Goal: Navigation & Orientation: Find specific page/section

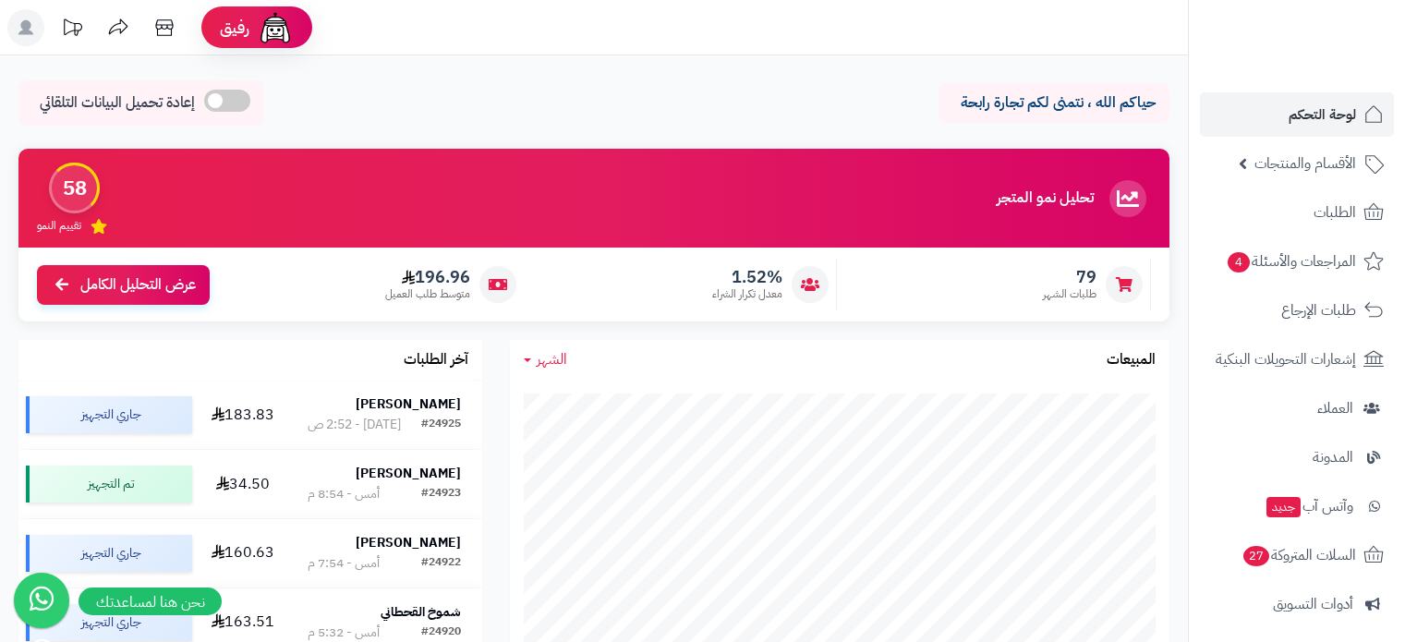
scroll to position [277, 0]
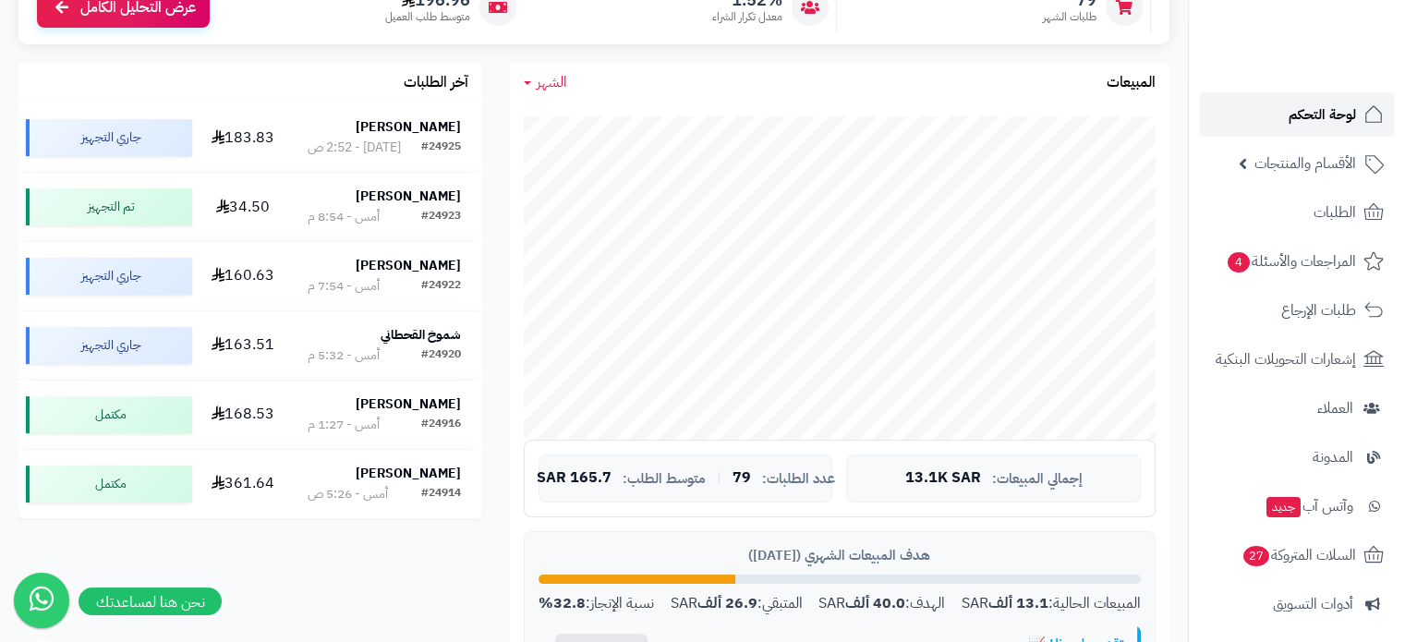
click at [1347, 105] on span "لوحة التحكم" at bounding box center [1321, 115] width 67 height 26
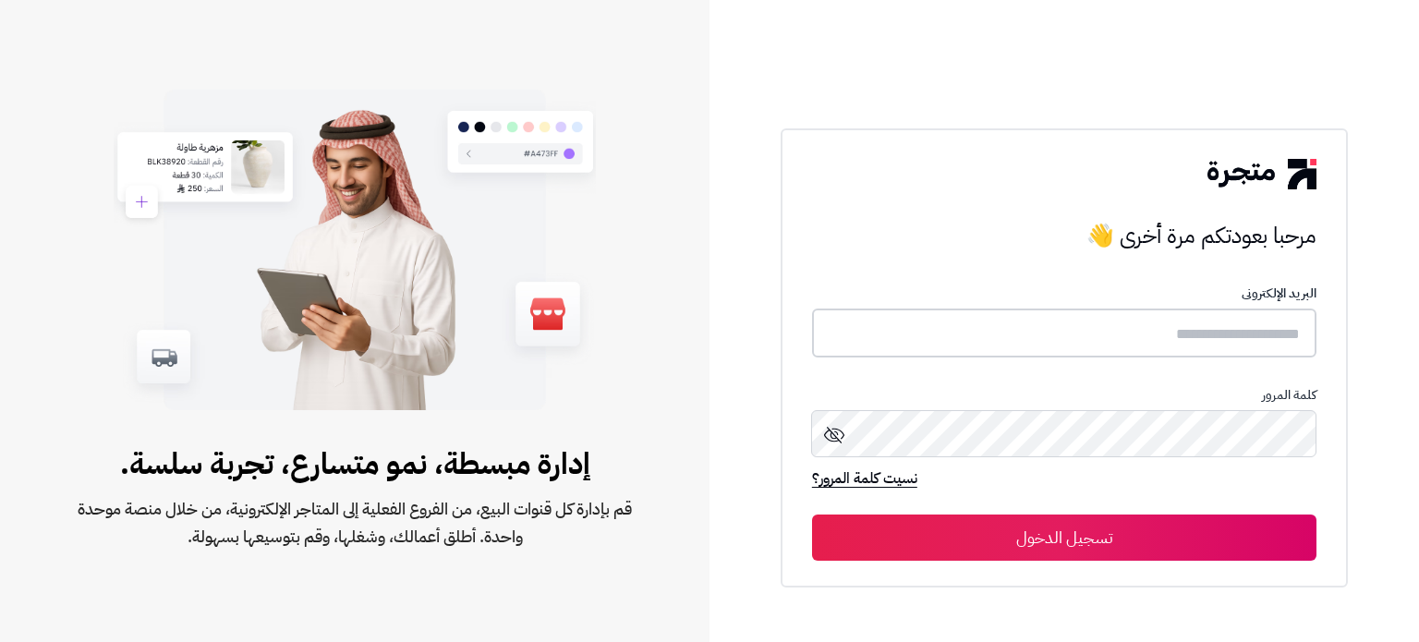
type input "**********"
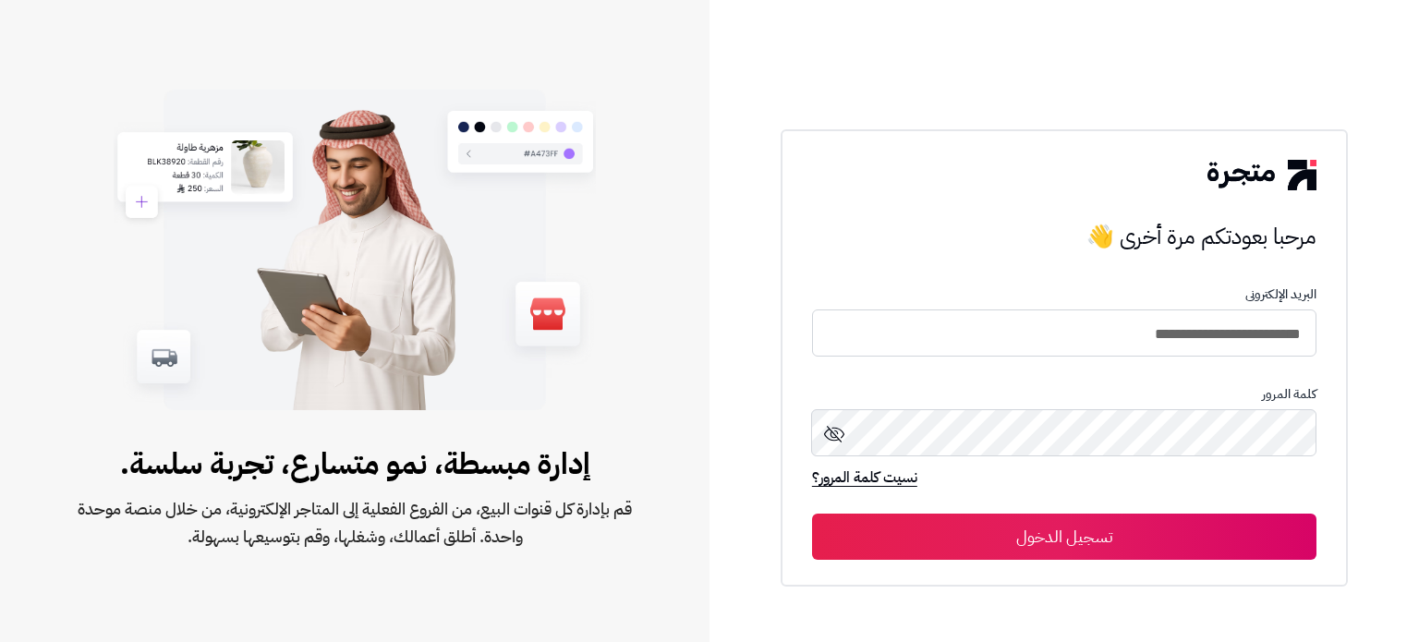
click at [1079, 536] on button "تسجيل الدخول" at bounding box center [1064, 537] width 504 height 46
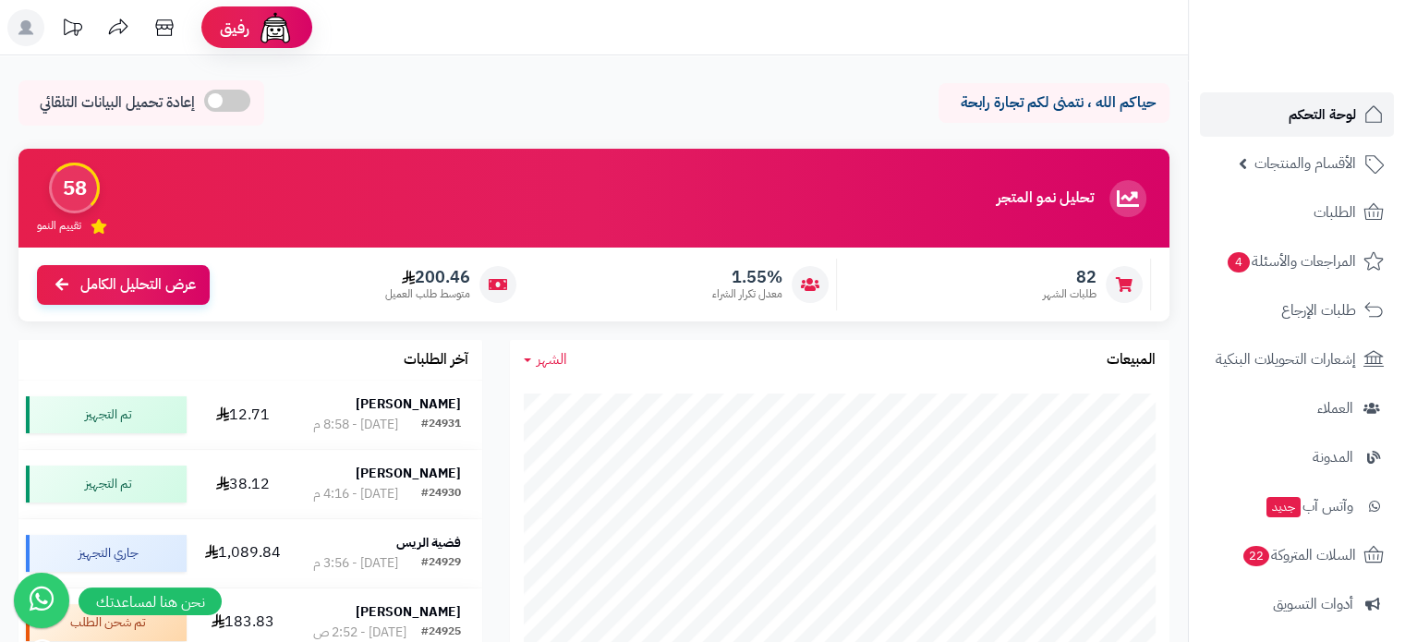
click at [1311, 109] on span "لوحة التحكم" at bounding box center [1321, 115] width 67 height 26
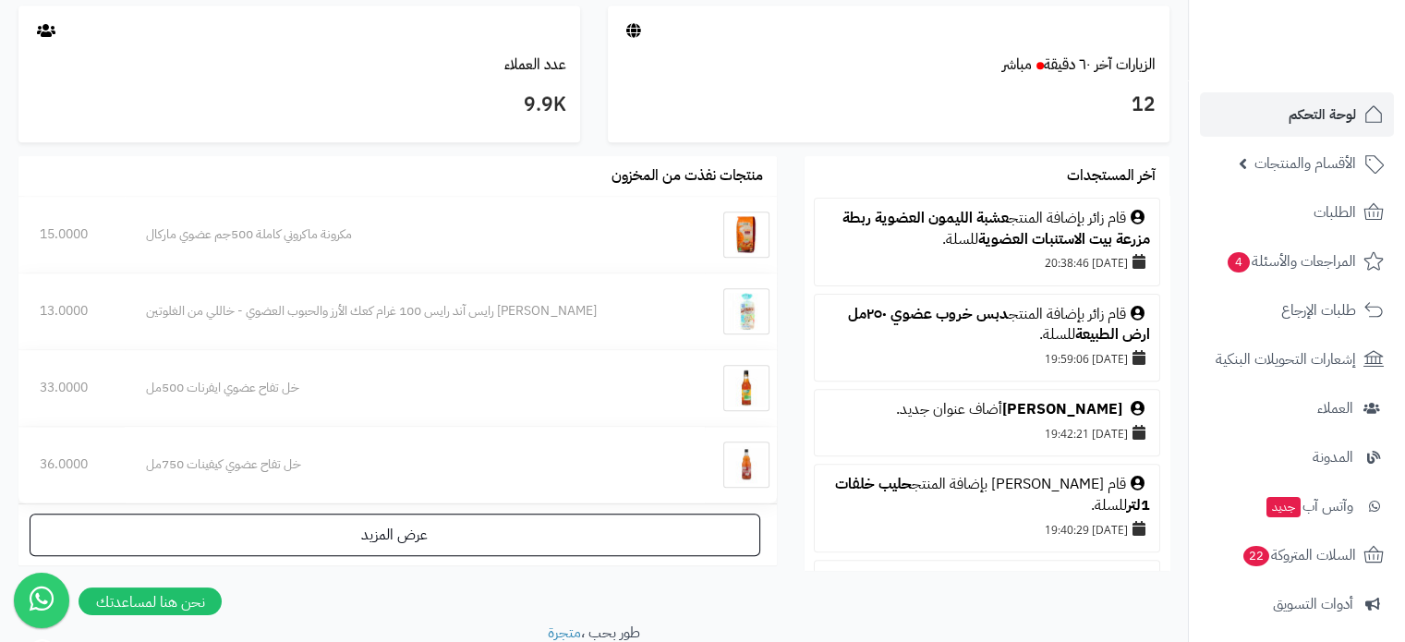
scroll to position [647, 0]
